Goal: Task Accomplishment & Management: Use online tool/utility

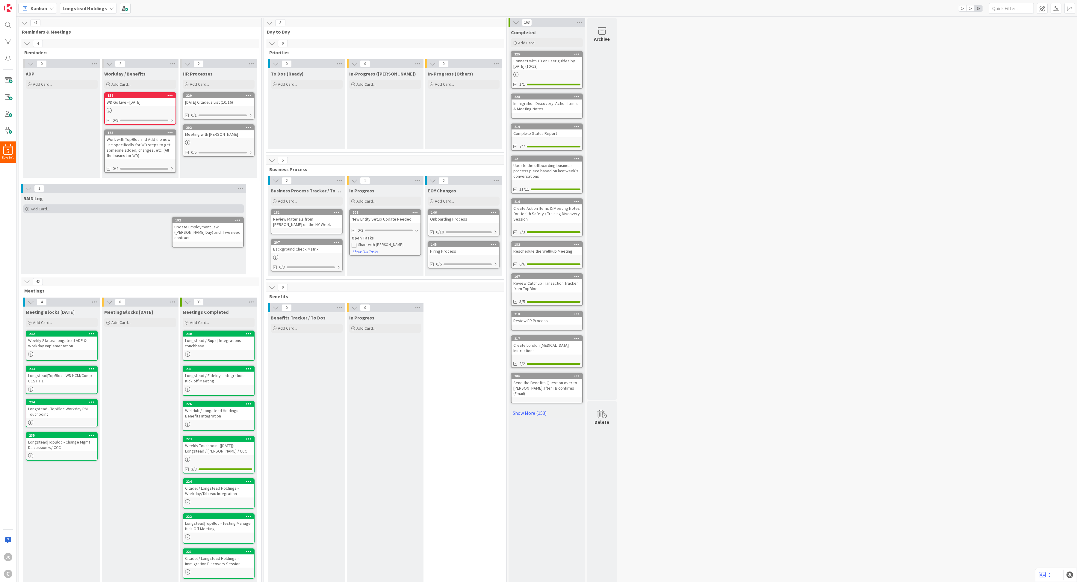
click at [60, 209] on div "Add Card..." at bounding box center [133, 208] width 220 height 9
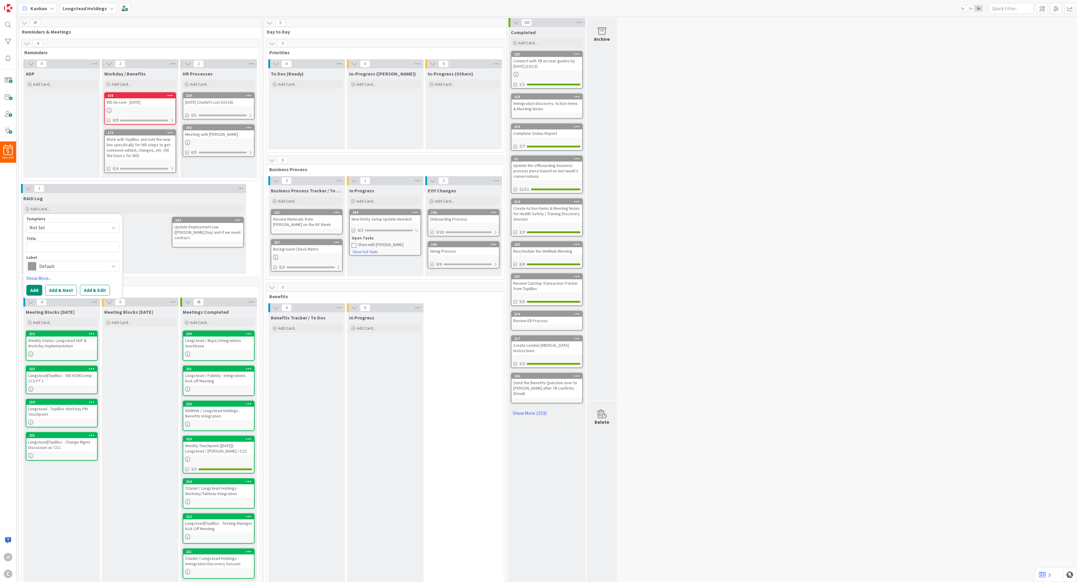
type textarea "x"
type textarea "R"
type textarea "x"
type textarea "RI"
type textarea "x"
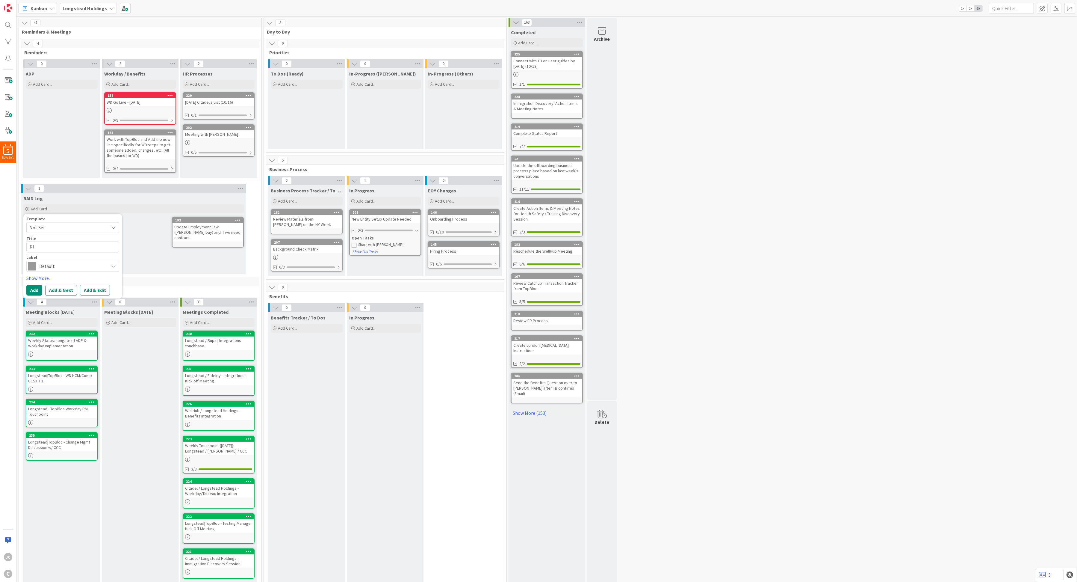
type textarea "RIA"
type textarea "x"
type textarea "RIAD"
type textarea "x"
type textarea "RIAD"
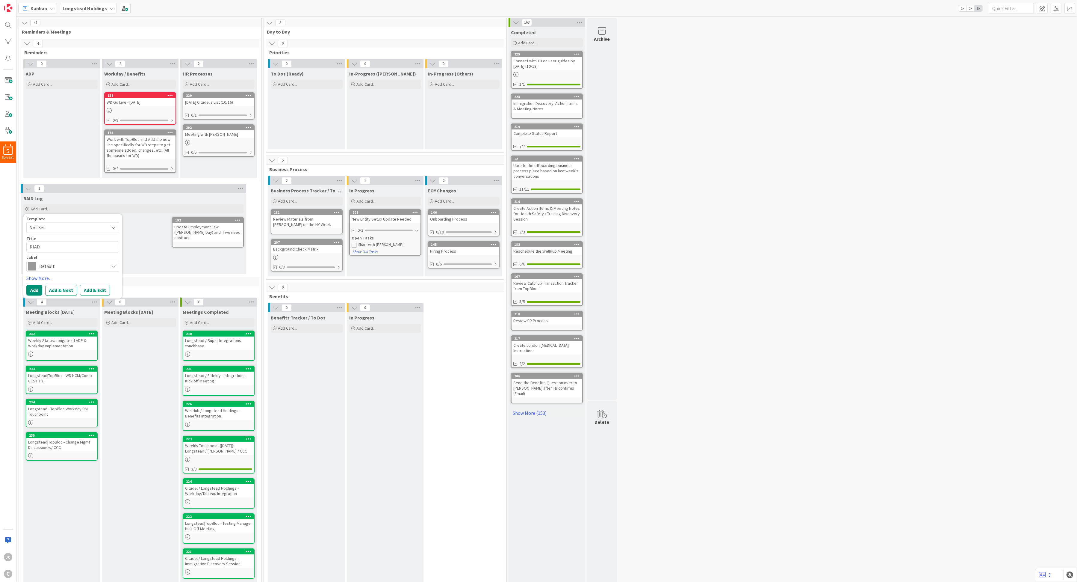
type textarea "x"
type textarea "RIAD"
type textarea "x"
type textarea "RIA"
type textarea "x"
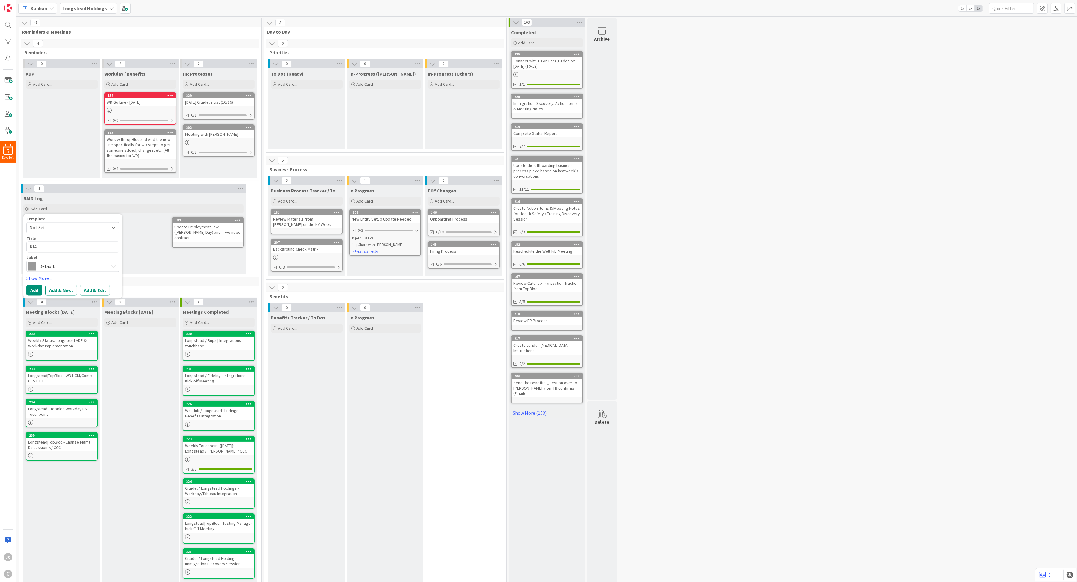
type textarea "RI"
type textarea "x"
type textarea "R"
type textarea "x"
type textarea "RA"
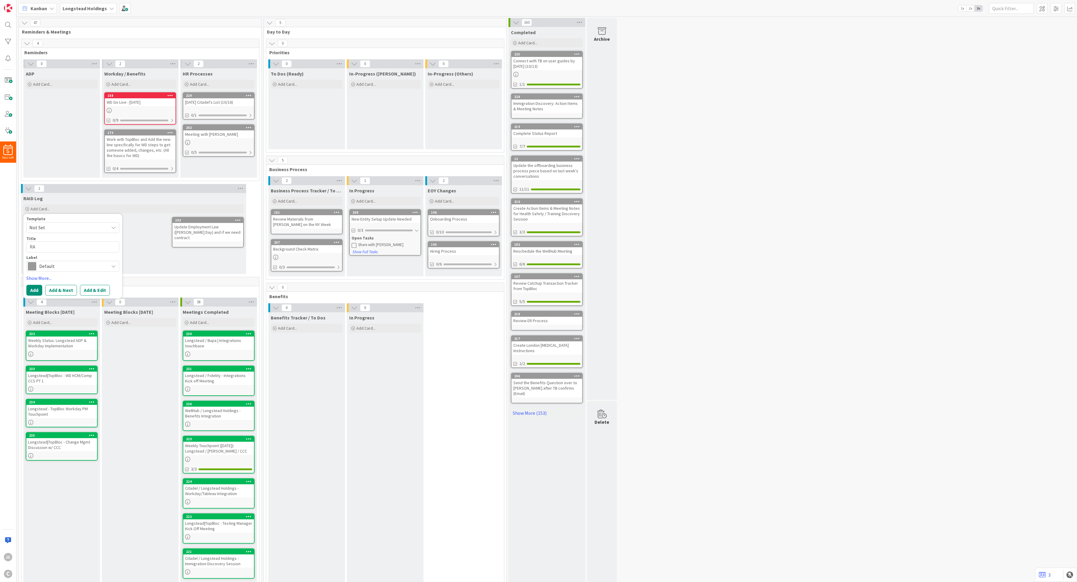
type textarea "x"
type textarea "RAI"
type textarea "x"
type textarea "RAID"
type textarea "x"
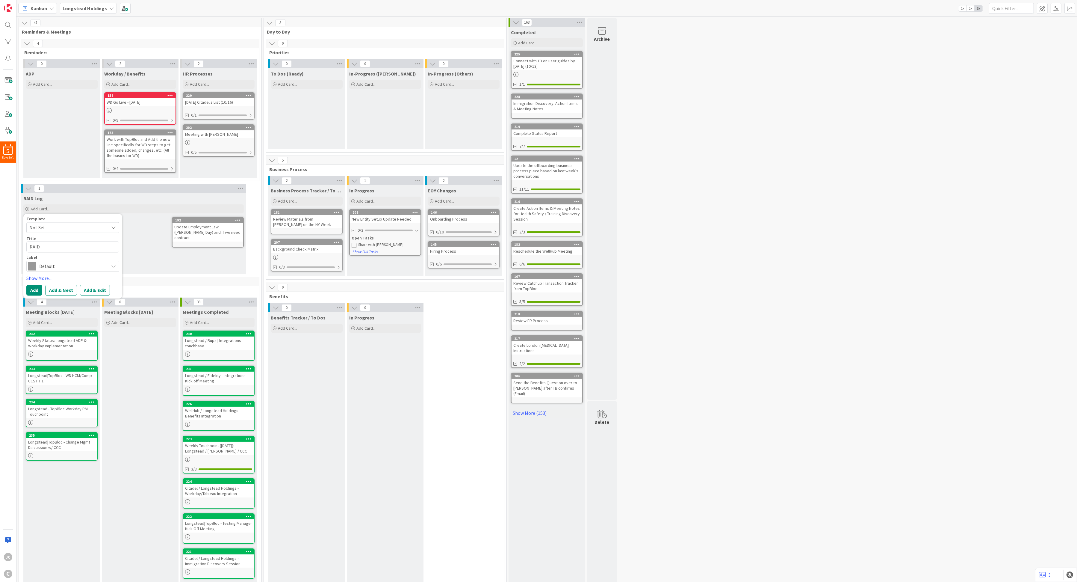
type textarea "RAID"
type textarea "x"
type textarea "RAID L"
type textarea "x"
type textarea "RAID Lo"
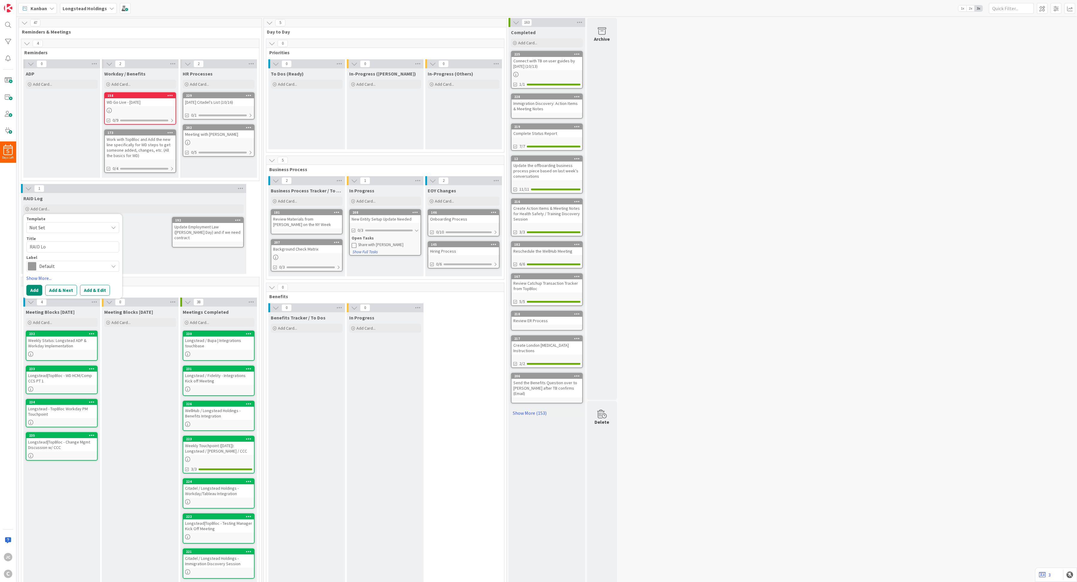
type textarea "x"
type textarea "RAID Log"
type textarea "x"
type textarea "RAID Log"
type textarea "x"
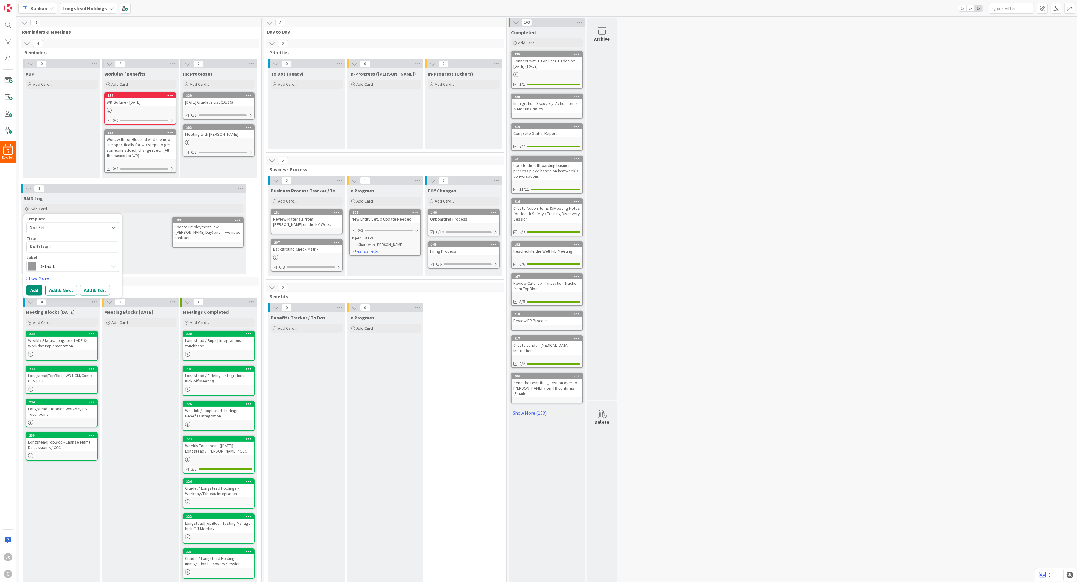
type textarea "RAID Log it"
type textarea "x"
type textarea "RAID Log ite"
type textarea "x"
type textarea "RAID Log item"
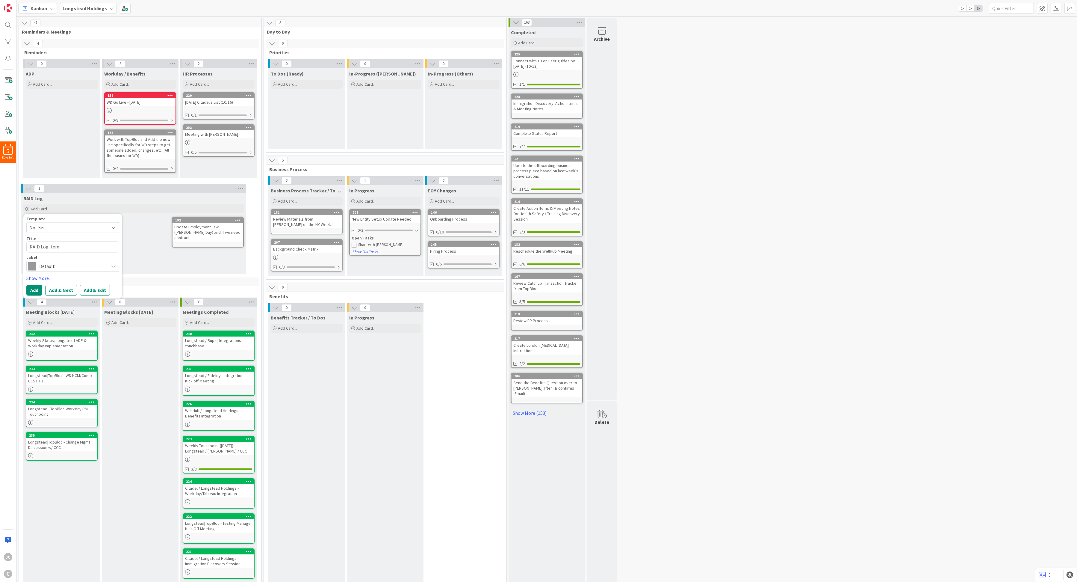
type textarea "x"
type textarea "RAID Log item"
click at [205, 167] on div "HR Processes Add Card... 229 [DATE] Citadel's List (10/16) 0/1 202 Meeting with…" at bounding box center [218, 122] width 77 height 109
click at [128, 83] on span "Add Card..." at bounding box center [120, 83] width 19 height 5
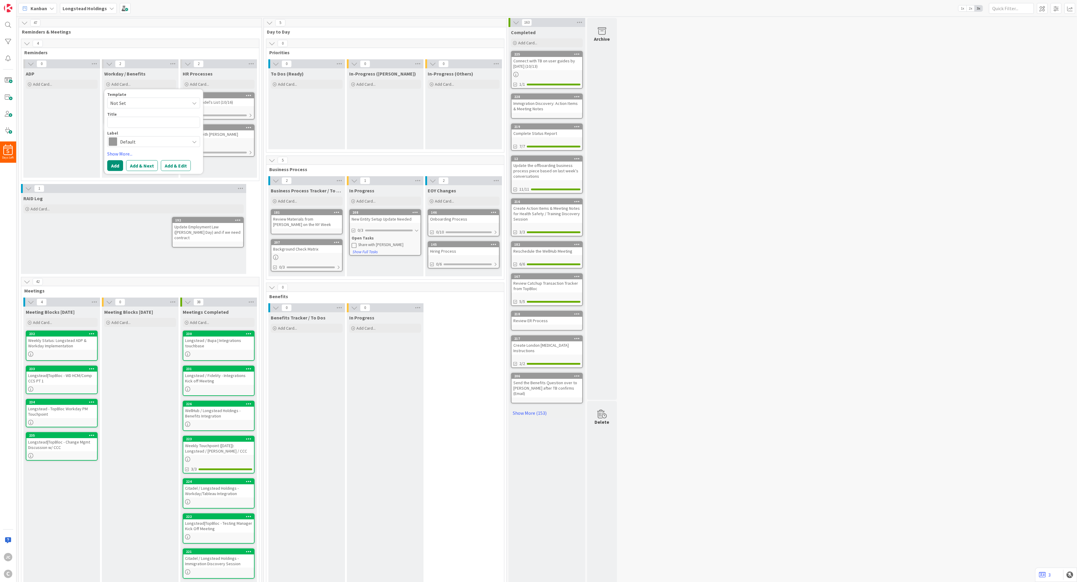
type textarea "x"
type textarea "W"
type textarea "x"
type textarea "We"
type textarea "x"
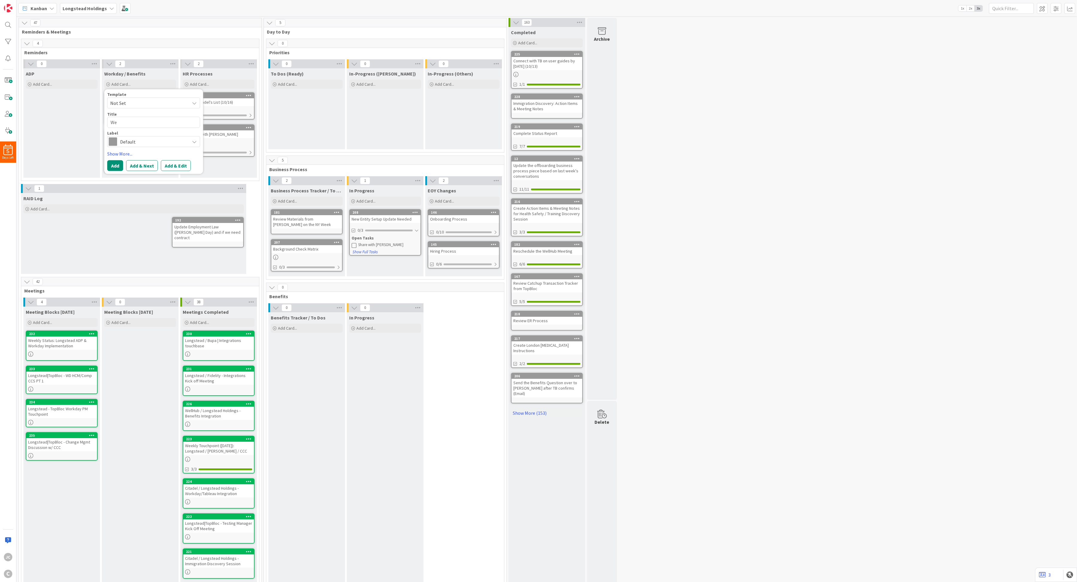
type textarea "Wee"
type textarea "x"
type textarea "Week"
type textarea "x"
type textarea "Weekl"
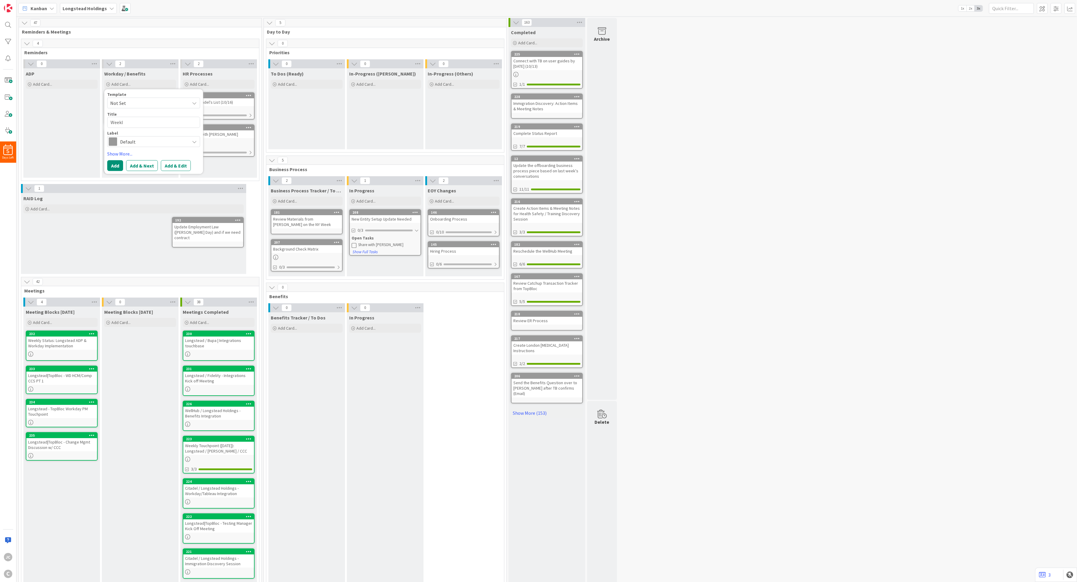
type textarea "x"
type textarea "Weekly"
type textarea "x"
type textarea "Weekly"
type textarea "x"
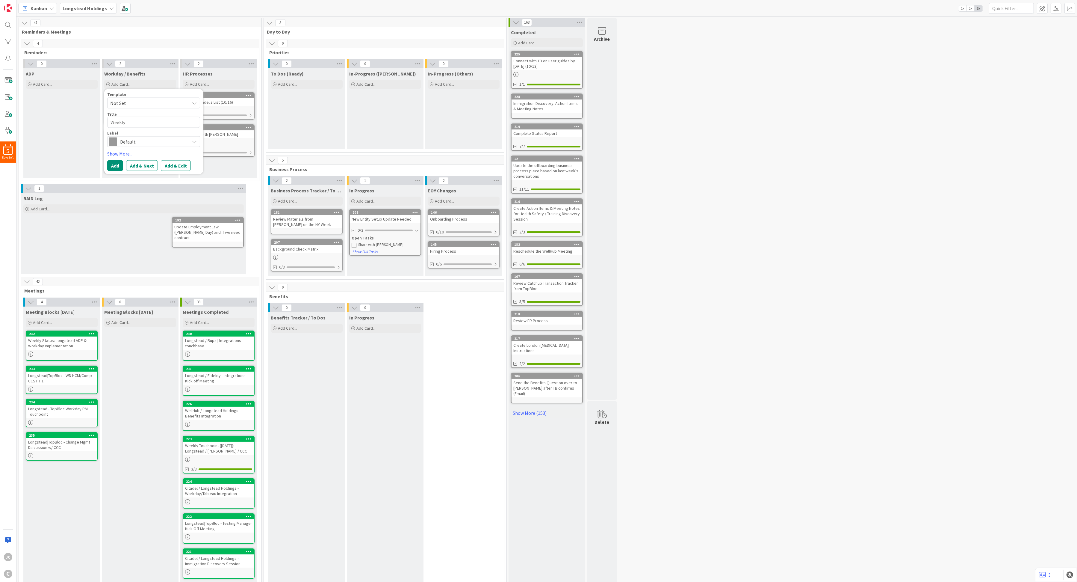
type textarea "Weekly B"
type textarea "x"
type textarea "Weekly Be"
type textarea "x"
type textarea "Weekly Ben"
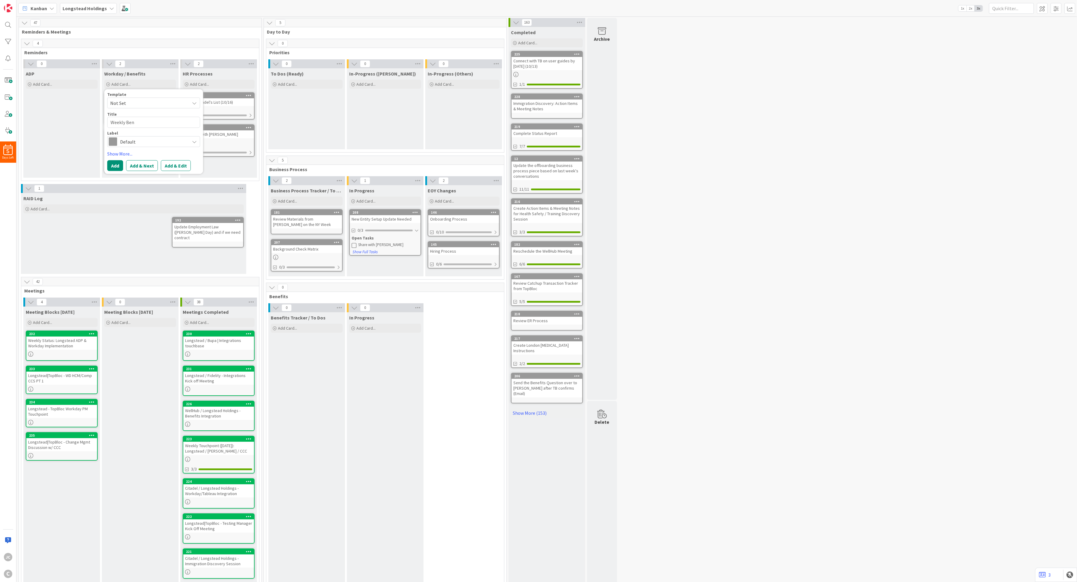
type textarea "x"
type textarea "Weekly Bene"
type textarea "x"
type textarea "Weekly Benefi"
type textarea "x"
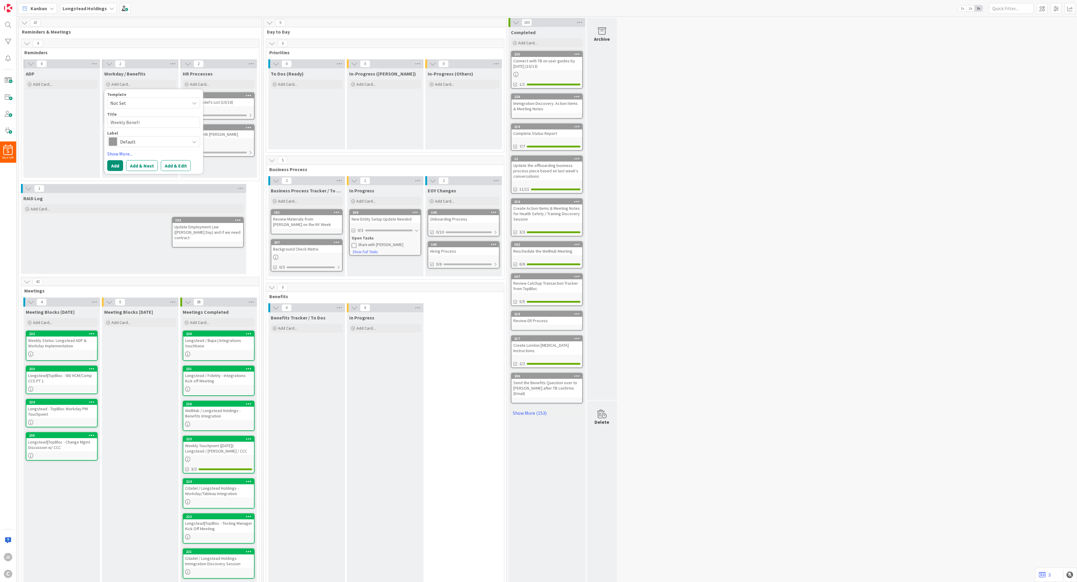
type textarea "Weekly Benefit"
type textarea "x"
type textarea "Weekly Benefits"
type textarea "x"
type textarea "Weekly Benefits"
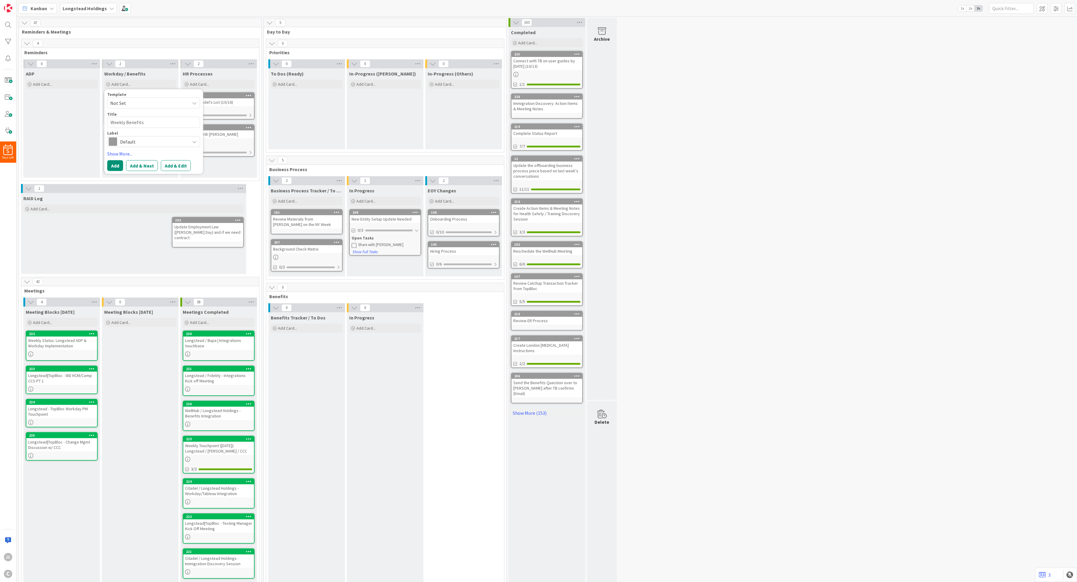
type textarea "x"
type textarea "Weekly Benefits Q"
type textarea "x"
type textarea "Weekly Benefits Que"
type textarea "x"
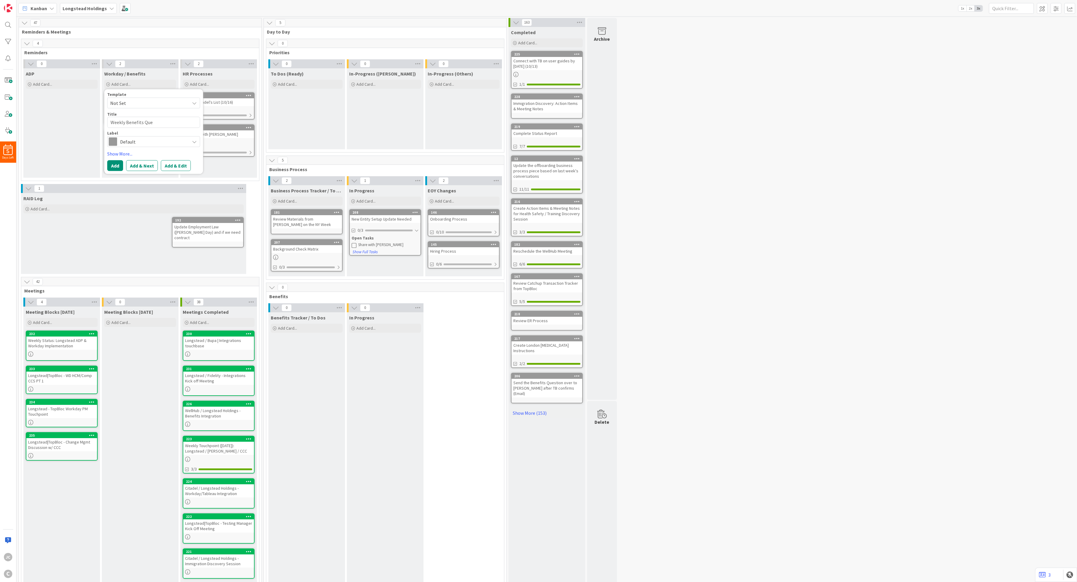
type textarea "Weekly Benefits Ques"
type textarea "x"
type textarea "Weekly Benefits Quest"
type textarea "x"
type textarea "Weekly Benefits Questi"
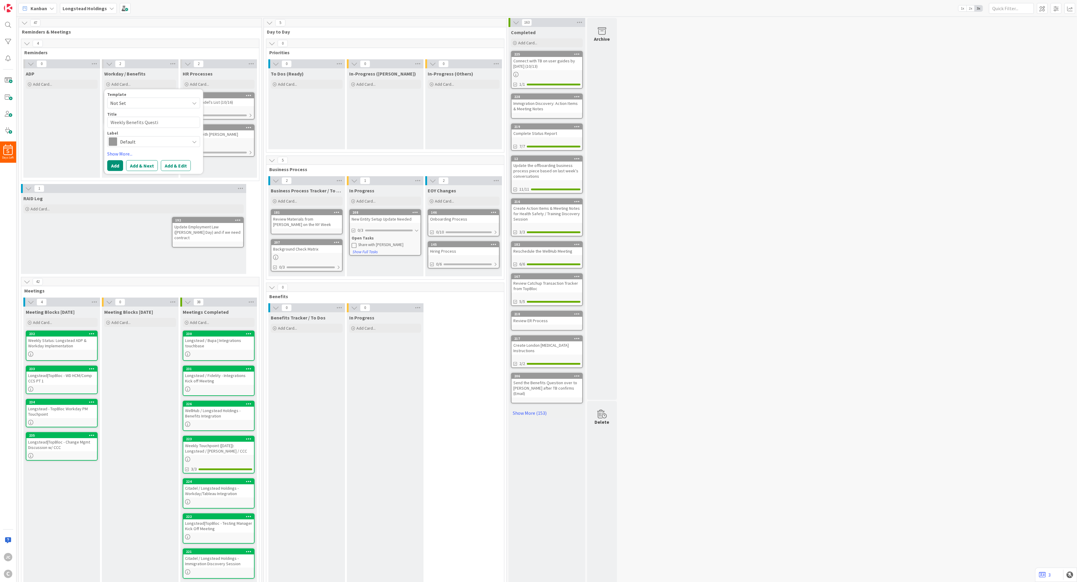
type textarea "x"
type textarea "Weekly Benefits Questio"
type textarea "x"
type textarea "Weekly Benefits Question"
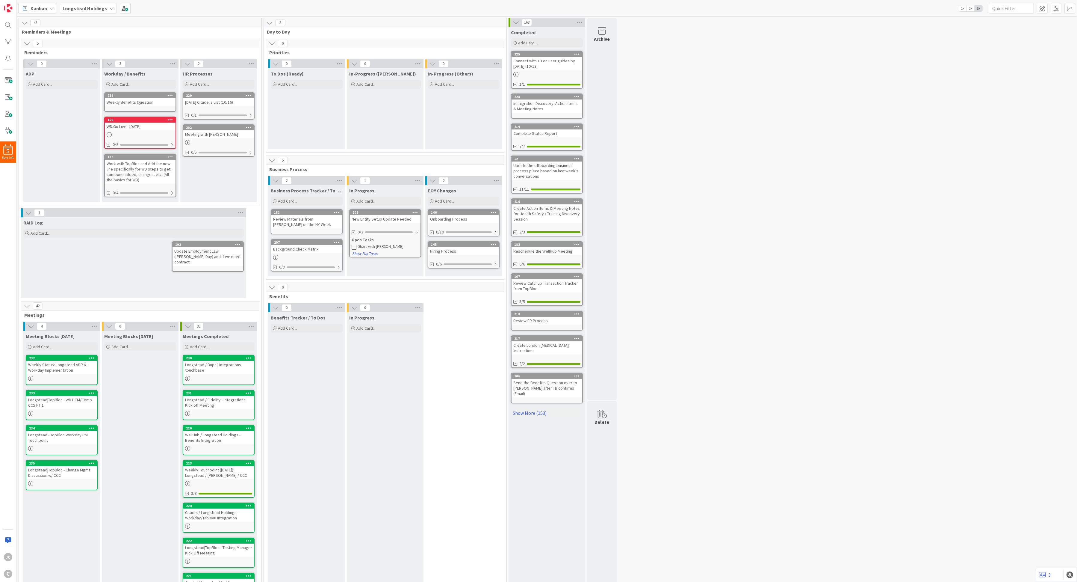
click at [152, 101] on div "Weekly Benefits Question" at bounding box center [140, 102] width 71 height 8
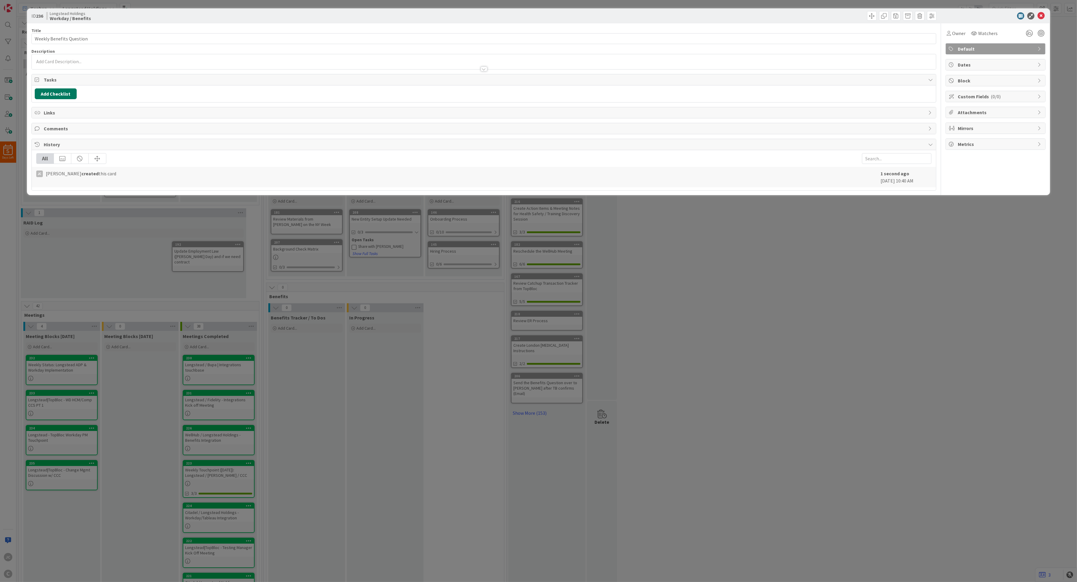
click at [54, 97] on button "Add Checklist" at bounding box center [56, 93] width 42 height 11
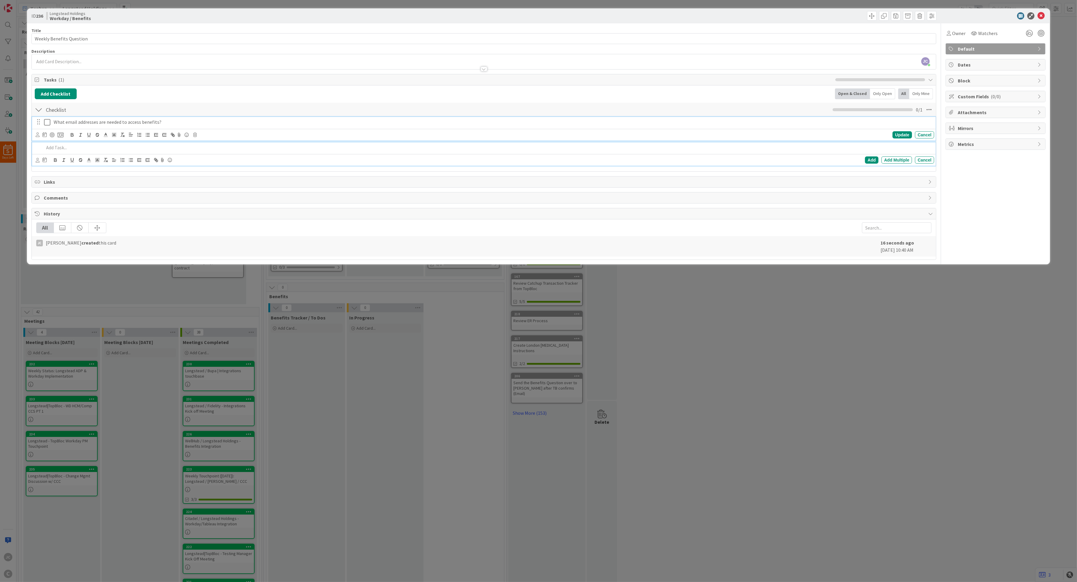
click at [207, 125] on p "What email addresses are needed to access benefits?" at bounding box center [493, 122] width 878 height 7
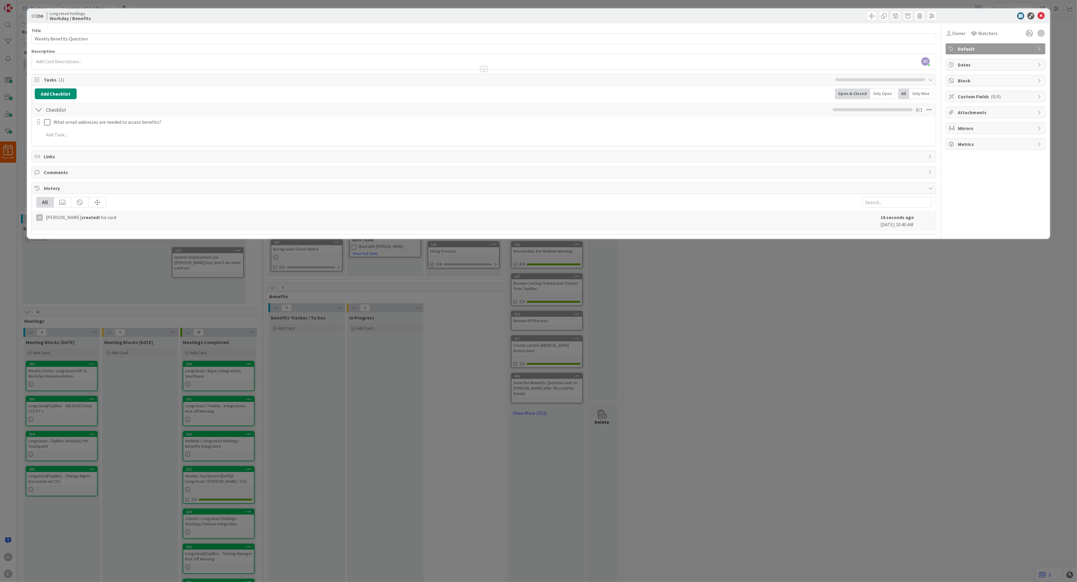
click at [177, 130] on div "What email addresses are needed to access benefits? Update Cancel Add Add Multi…" at bounding box center [484, 130] width 898 height 26
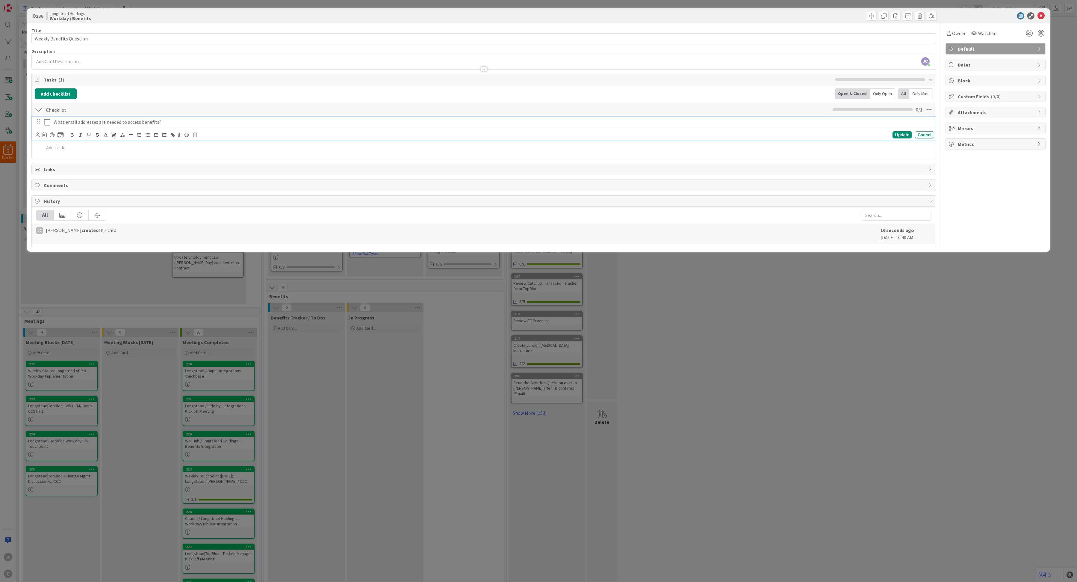
click at [184, 121] on p "What email addresses are needed to access benefits?" at bounding box center [493, 122] width 878 height 7
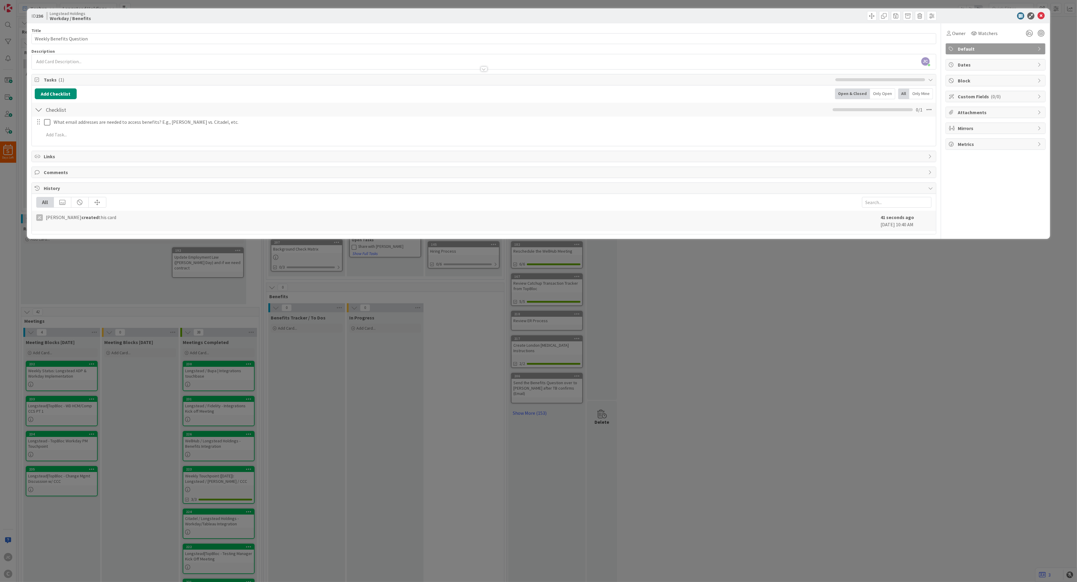
click at [261, 306] on div "ID 236 Longstead Holdings Workday / Benefits Title 24 / 128 Weekly Benefits Que…" at bounding box center [538, 291] width 1077 height 582
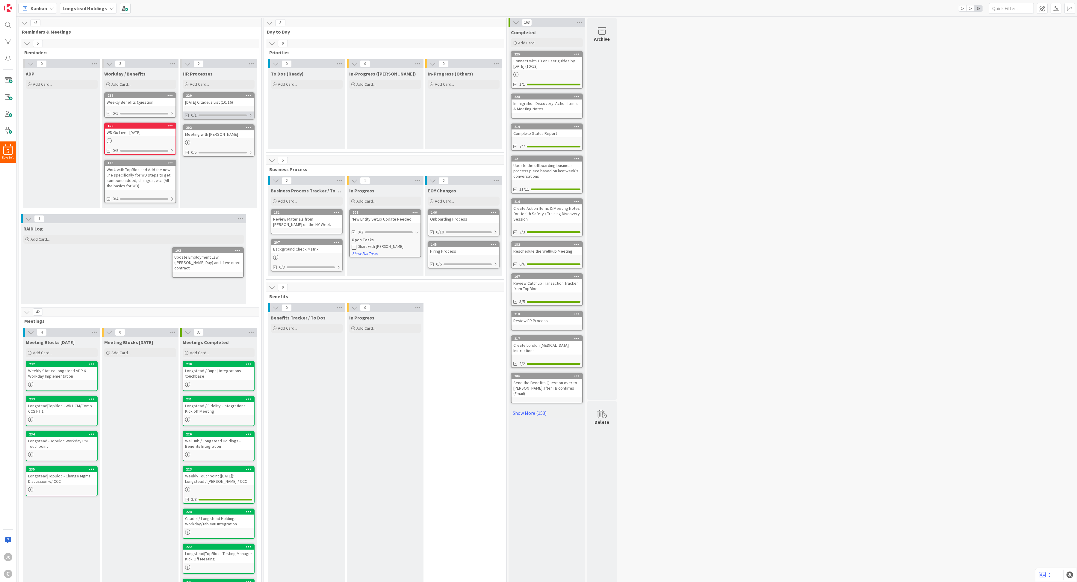
click at [252, 116] on div at bounding box center [251, 115] width 4 height 5
click at [228, 103] on div "[DATE] Citadel's List (10/16)" at bounding box center [218, 102] width 71 height 8
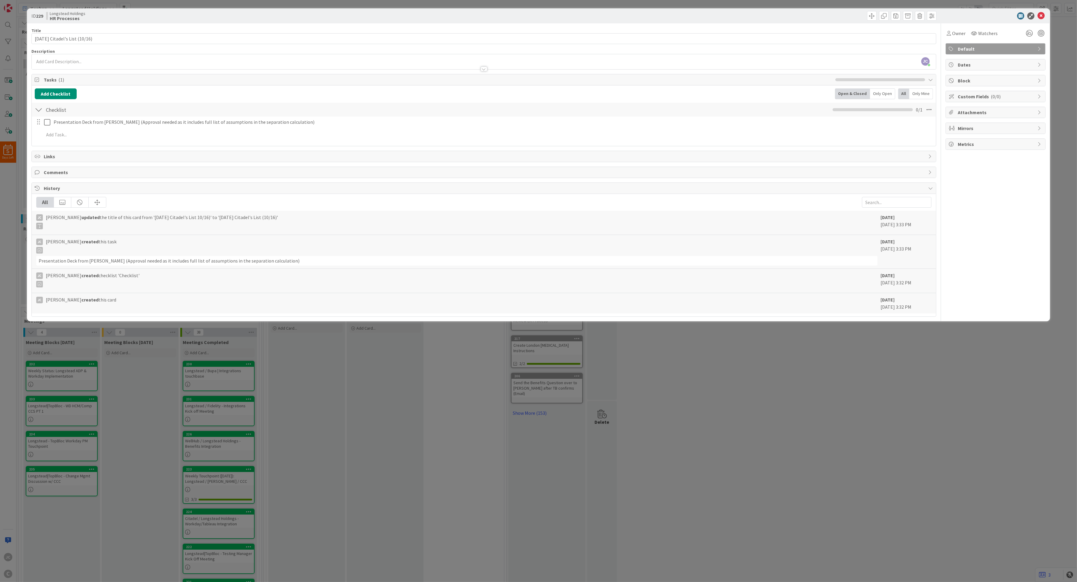
click at [304, 353] on div "ID 229 Longstead Holdings HR Processes Title 31 / 128 [DATE] Citadel's List (10…" at bounding box center [538, 291] width 1077 height 582
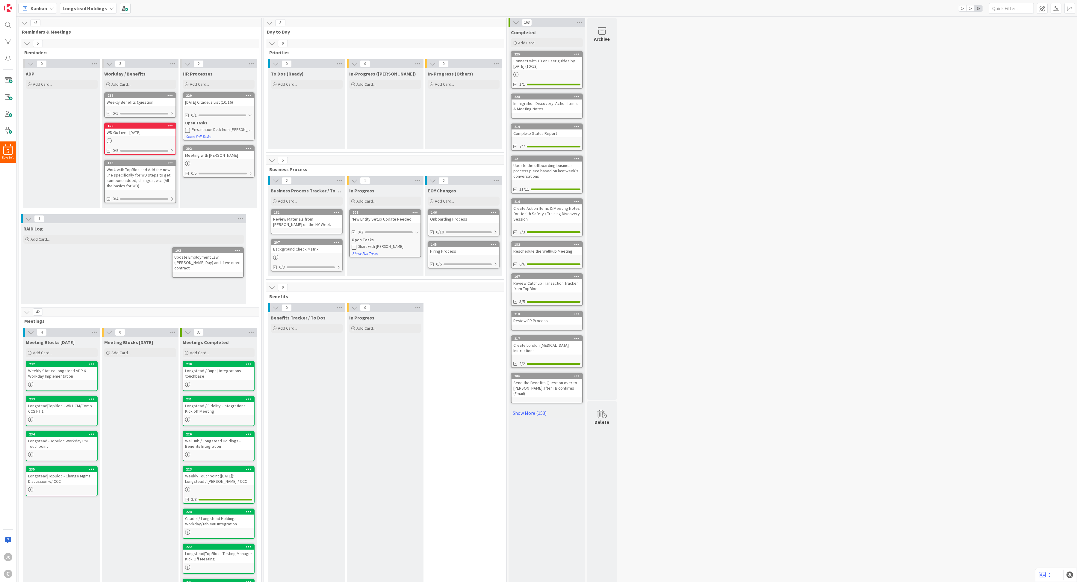
click at [232, 105] on div "[DATE] Citadel's List (10/16)" at bounding box center [218, 102] width 71 height 8
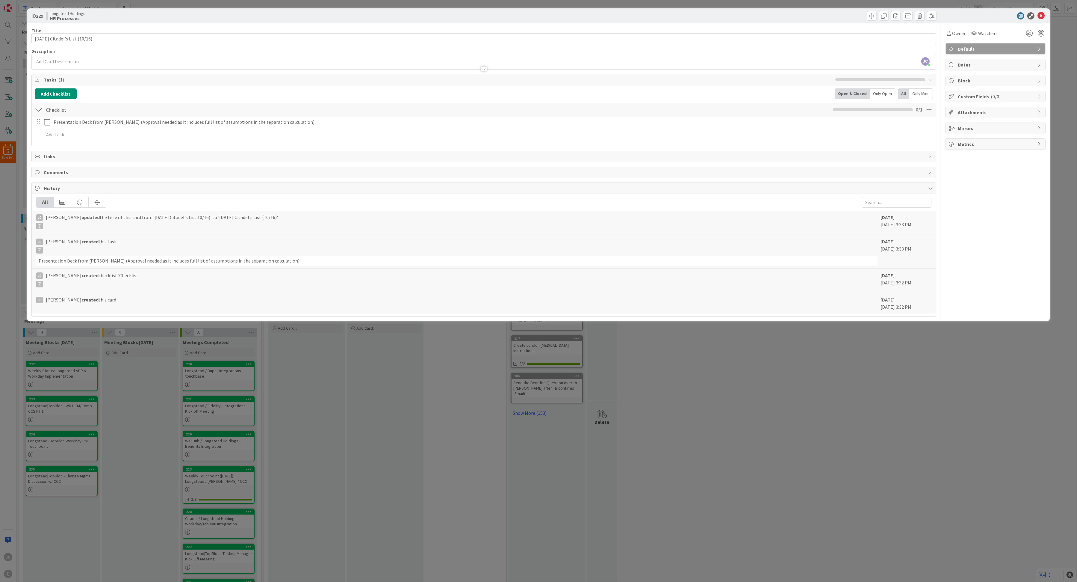
click at [320, 457] on div "ID 229 Longstead Holdings HR Processes Title 31 / 128 [DATE] Citadel's List (10…" at bounding box center [538, 291] width 1077 height 582
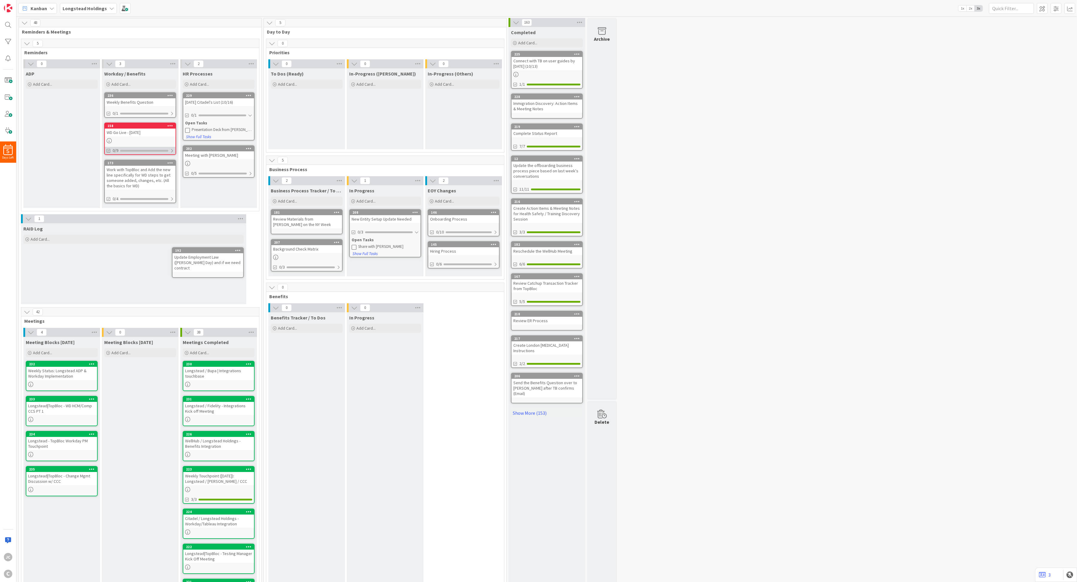
click at [174, 149] on div at bounding box center [172, 150] width 4 height 5
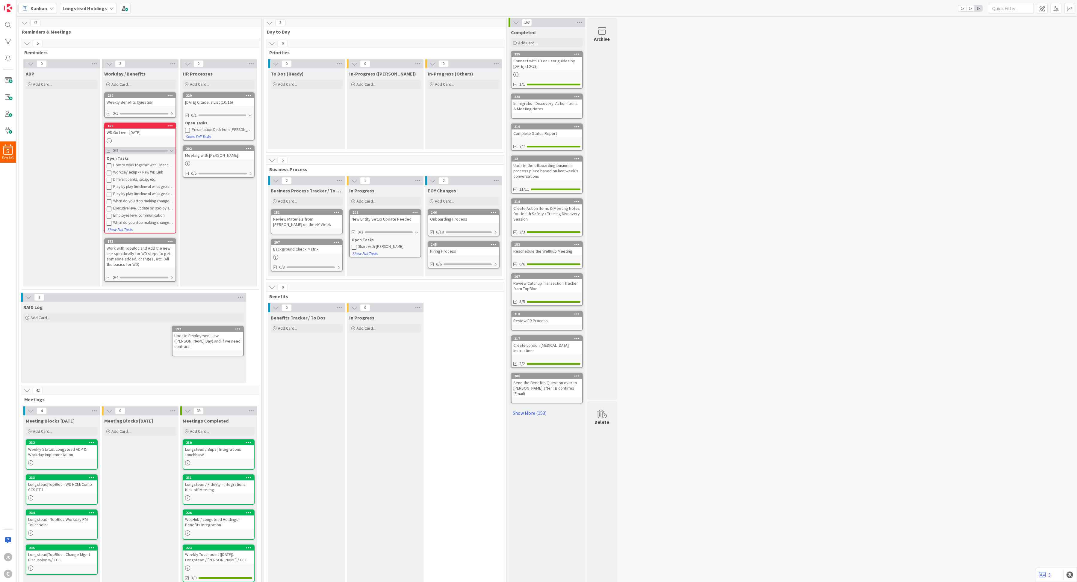
click at [174, 149] on div at bounding box center [172, 150] width 4 height 5
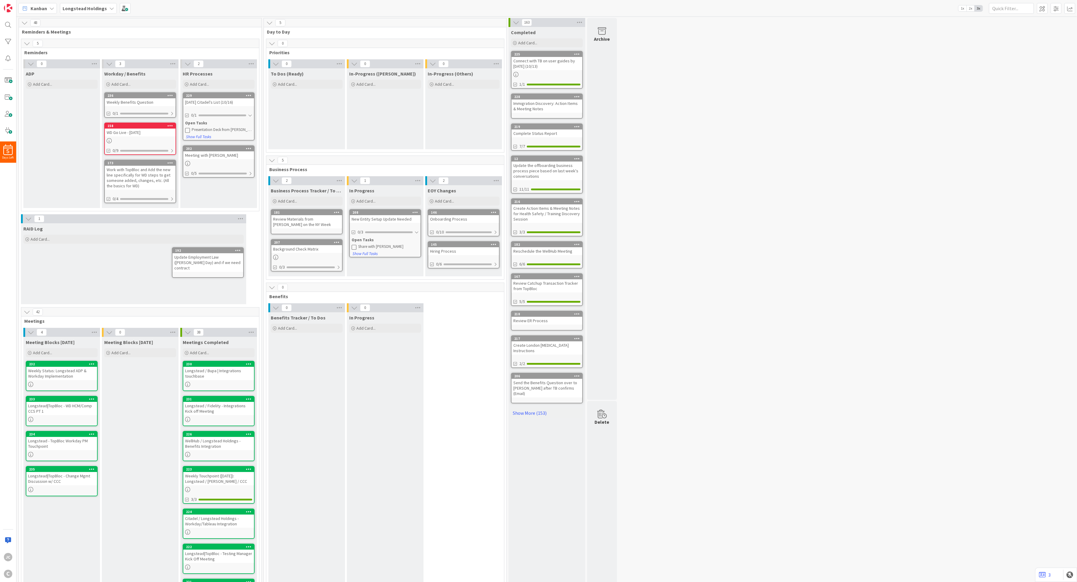
click at [132, 132] on div "WD Go Live - [DATE]" at bounding box center [140, 132] width 71 height 8
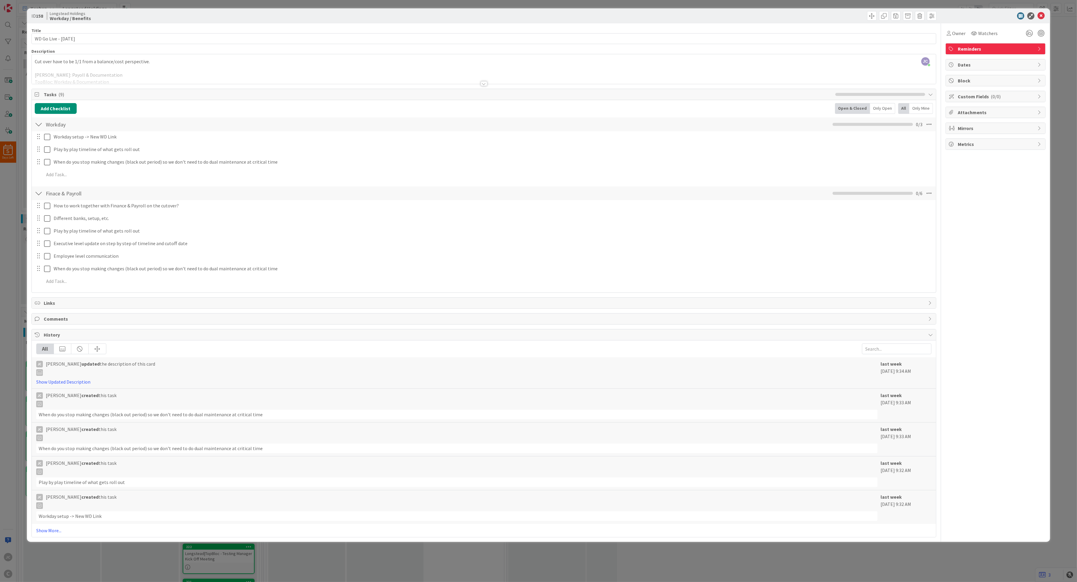
click at [16, 327] on div "ID 158 Longstead Holdings Workday / Benefits Title 21 / 128 WD Go Live - [DATE]…" at bounding box center [538, 291] width 1077 height 582
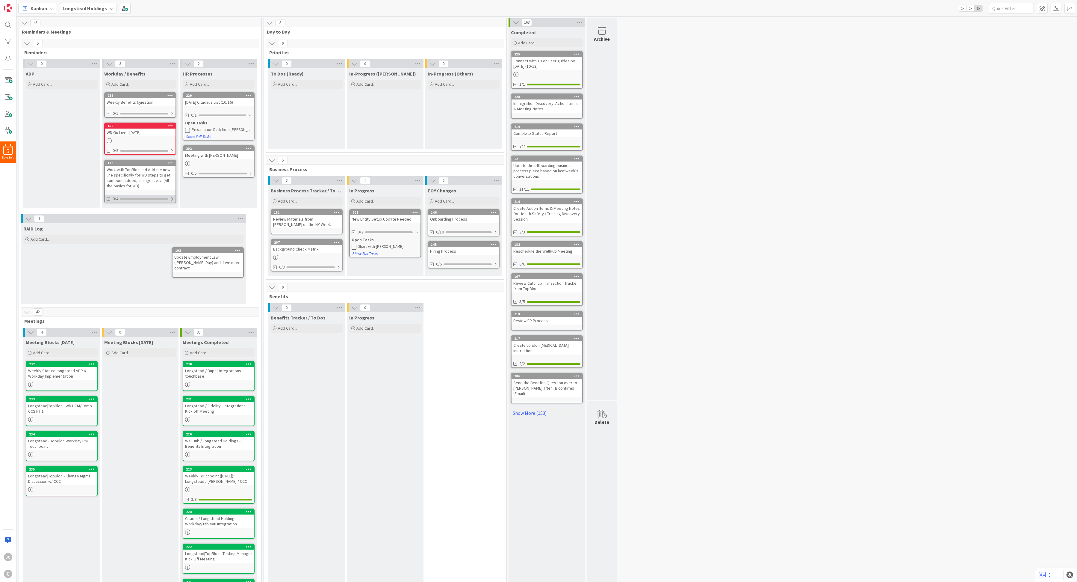
click at [176, 196] on div "0/4" at bounding box center [140, 198] width 71 height 7
